Goal: Information Seeking & Learning: Learn about a topic

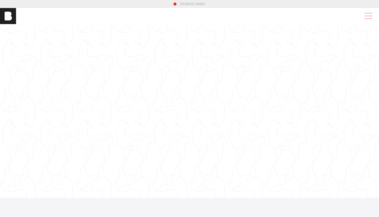
click at [365, 16] on span at bounding box center [367, 16] width 12 height 9
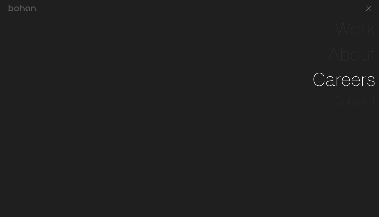
click at [351, 75] on link "Careers" at bounding box center [344, 79] width 63 height 25
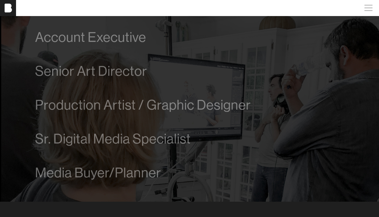
scroll to position [302, 0]
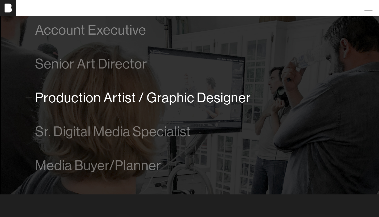
click at [161, 101] on span "Production Artist / Graphic Designer" at bounding box center [143, 97] width 216 height 15
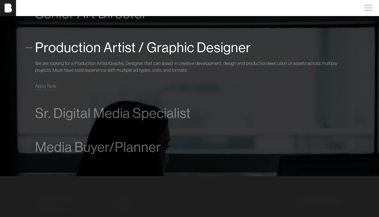
scroll to position [361, 0]
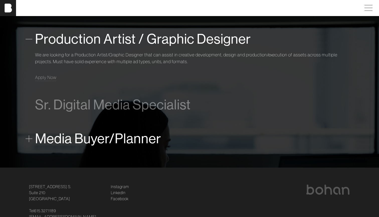
click at [75, 138] on span "Media Buyer/Planner" at bounding box center [98, 138] width 126 height 15
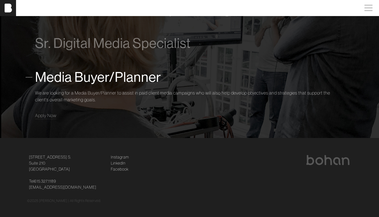
scroll to position [393, 0]
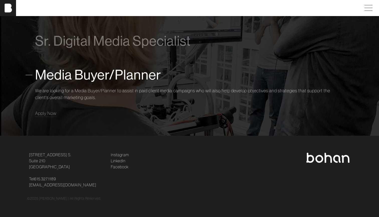
click at [315, 158] on img at bounding box center [328, 158] width 44 height 10
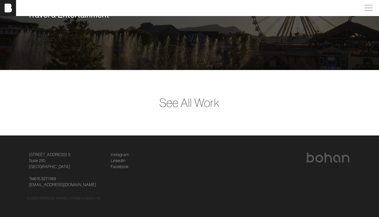
scroll to position [1291, 0]
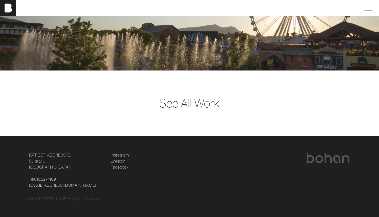
click at [199, 105] on span "See All Work" at bounding box center [189, 102] width 60 height 17
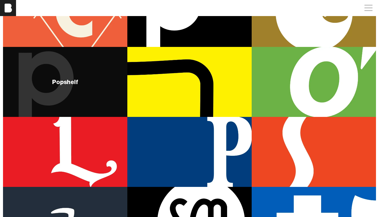
scroll to position [110, 0]
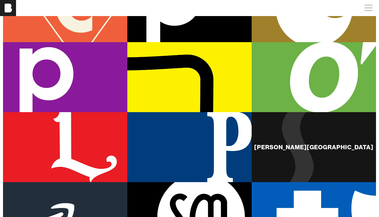
click at [294, 162] on div "[PERSON_NAME][GEOGRAPHIC_DATA]" at bounding box center [313, 147] width 124 height 70
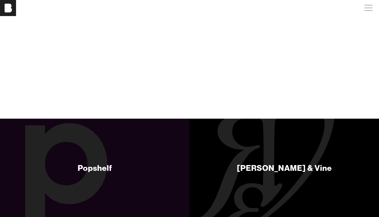
scroll to position [3538, 0]
